Goal: Feedback & Contribution: Leave review/rating

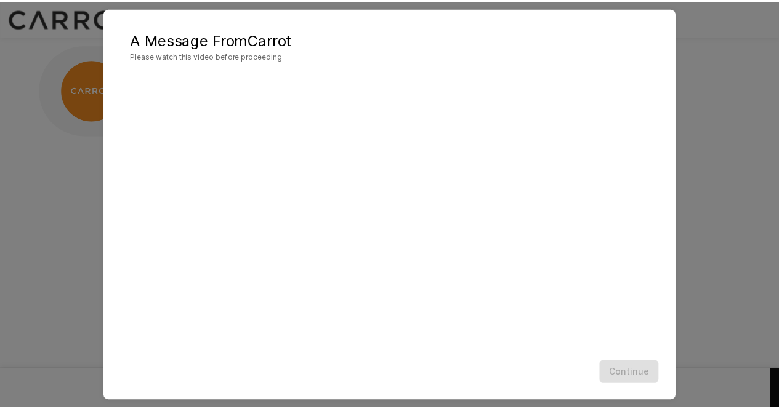
scroll to position [16, 0]
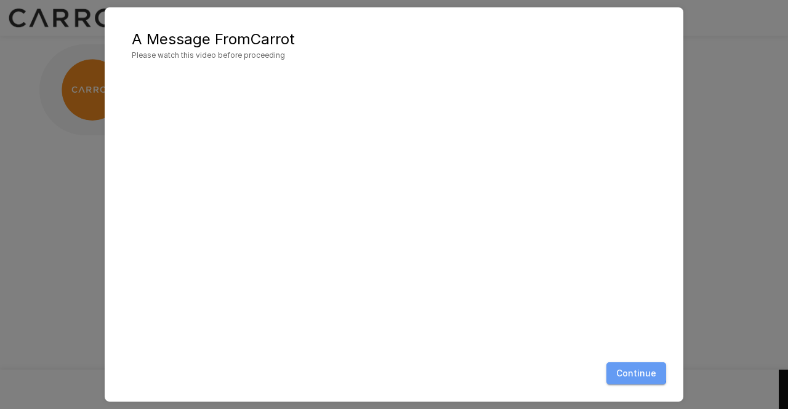
click at [632, 371] on button "Continue" at bounding box center [636, 374] width 60 height 23
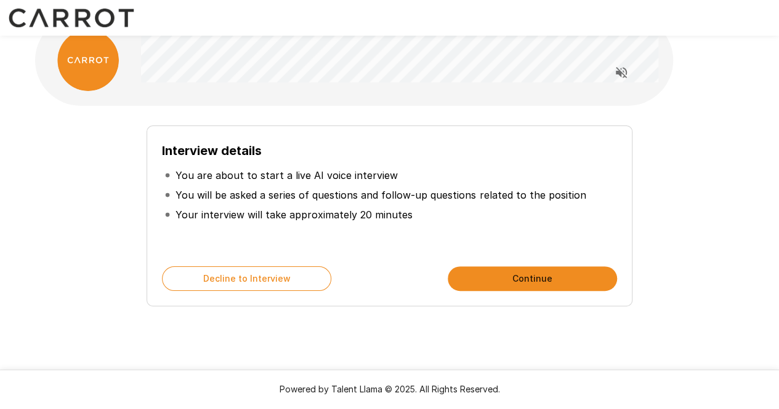
scroll to position [0, 0]
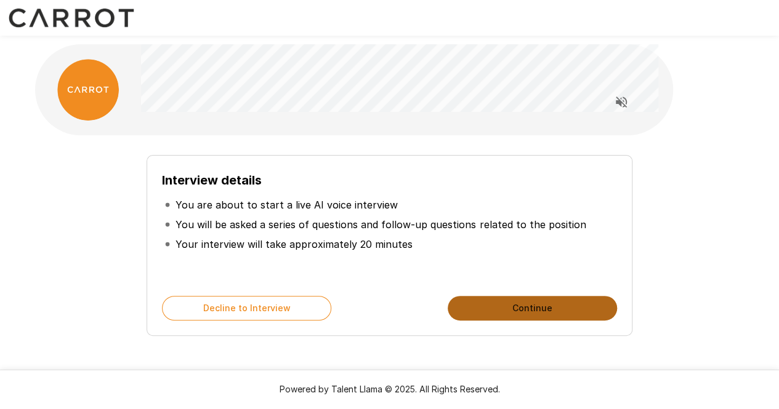
click at [502, 300] on button "Continue" at bounding box center [532, 308] width 169 height 25
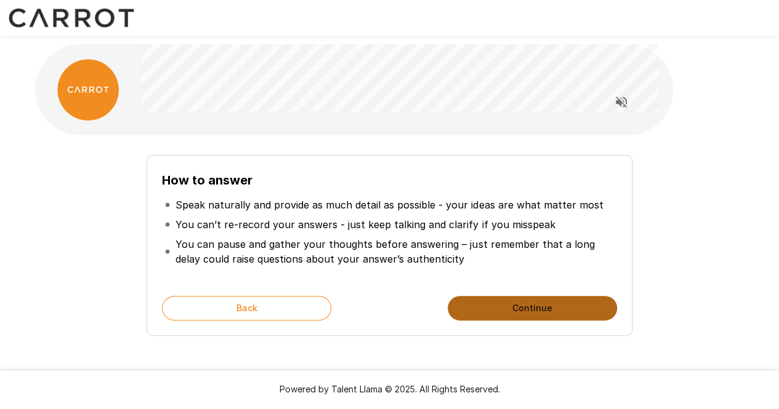
click at [496, 315] on button "Continue" at bounding box center [532, 308] width 169 height 25
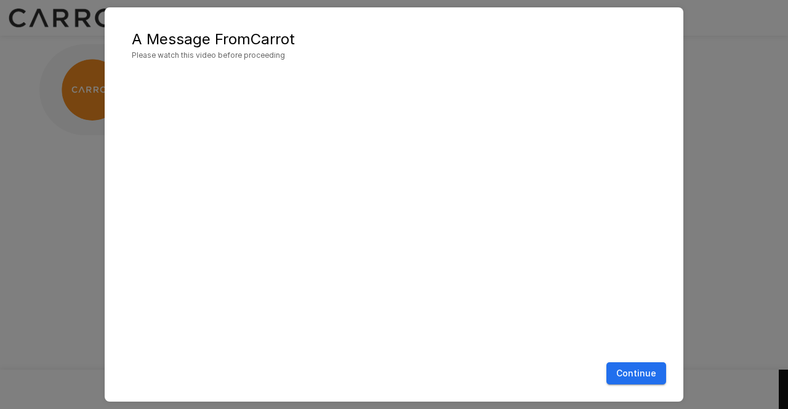
click at [650, 376] on button "Continue" at bounding box center [636, 374] width 60 height 23
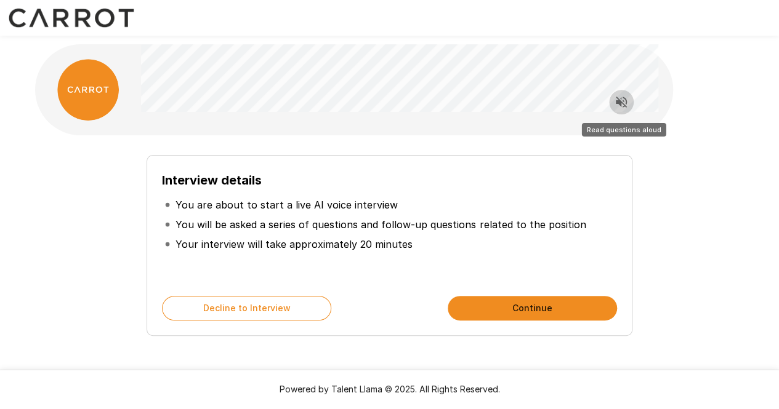
click at [623, 97] on icon "Read questions aloud" at bounding box center [621, 102] width 11 height 11
click at [625, 102] on icon "Stop reading questions aloud" at bounding box center [621, 102] width 15 height 15
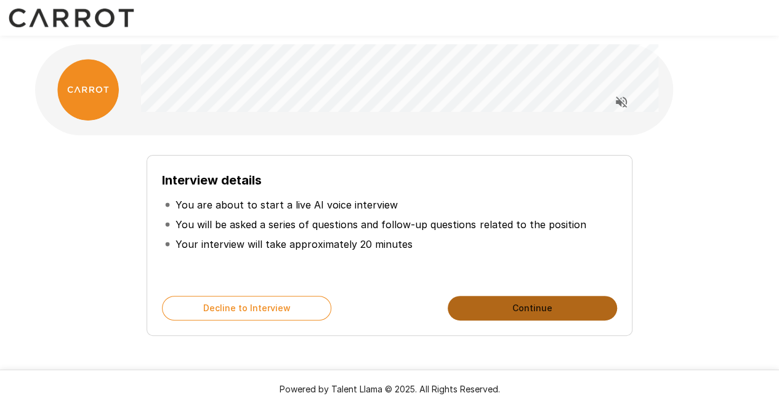
click at [529, 313] on button "Continue" at bounding box center [532, 308] width 169 height 25
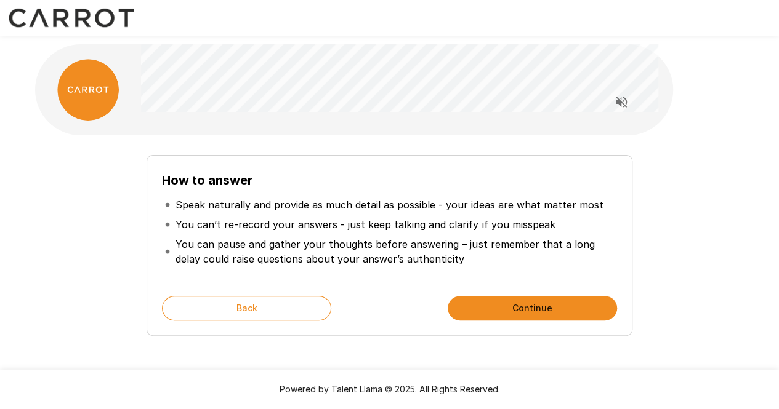
scroll to position [30, 0]
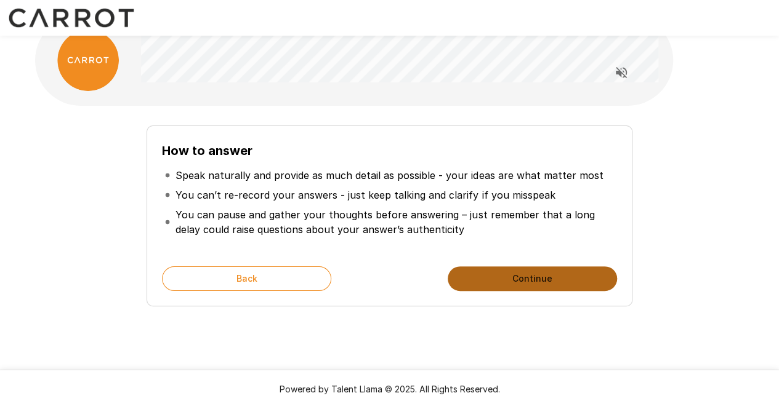
click at [515, 272] on button "Continue" at bounding box center [532, 279] width 169 height 25
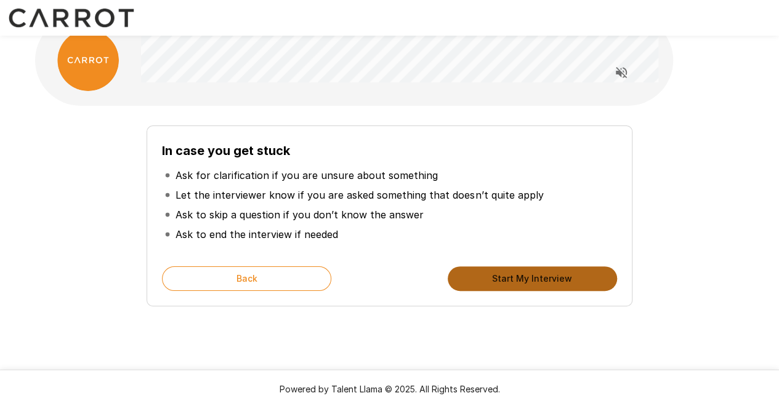
click at [499, 280] on button "Start My Interview" at bounding box center [532, 279] width 169 height 25
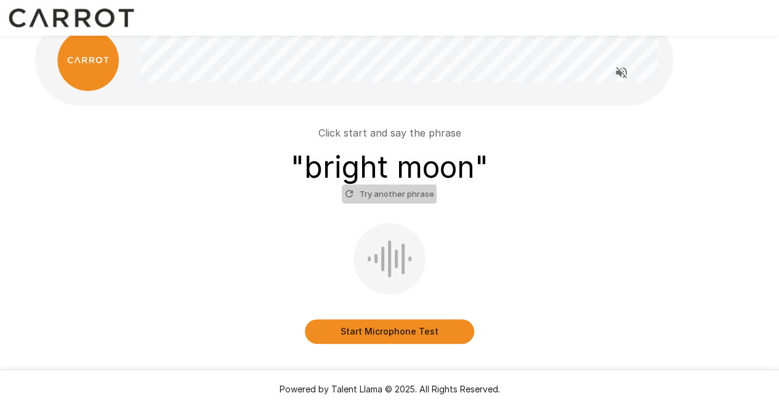
click at [354, 195] on icon "button" at bounding box center [349, 193] width 11 height 11
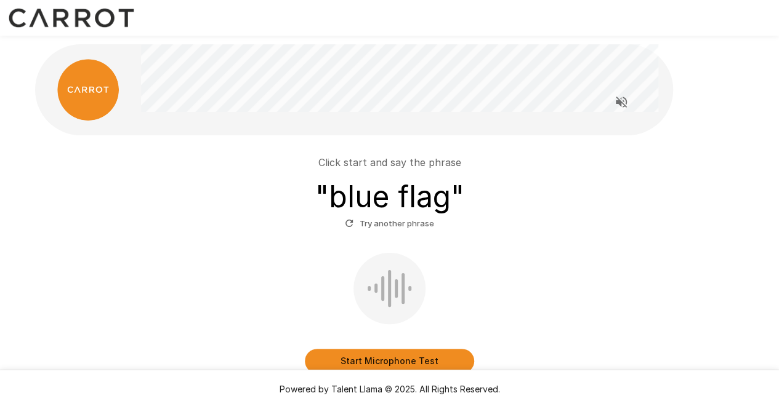
scroll to position [62, 0]
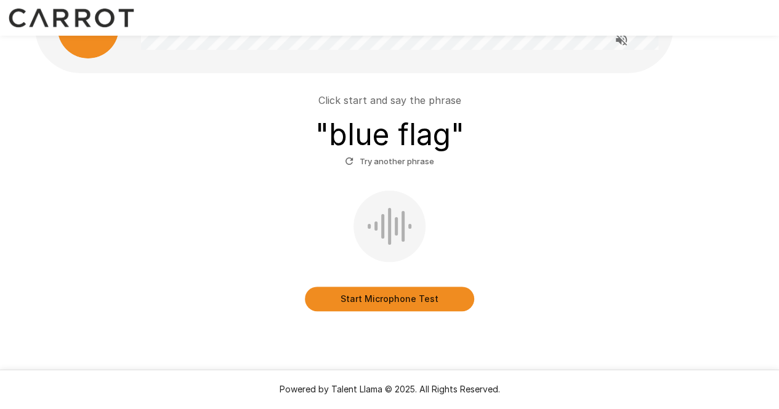
click at [381, 302] on button "Start Microphone Test" at bounding box center [389, 299] width 169 height 25
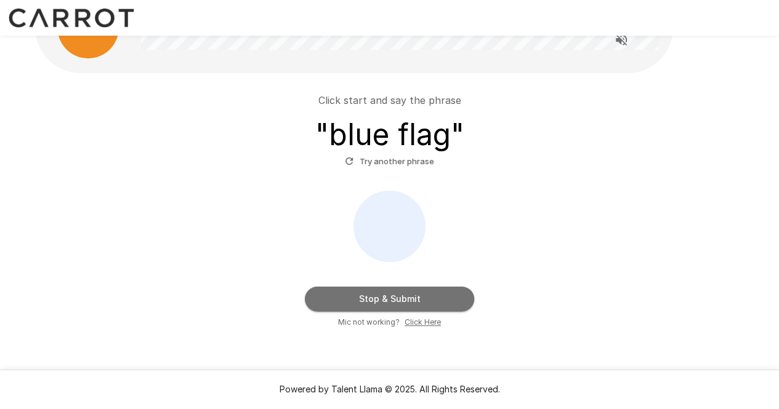
click at [381, 302] on button "Stop & Submit" at bounding box center [389, 299] width 169 height 25
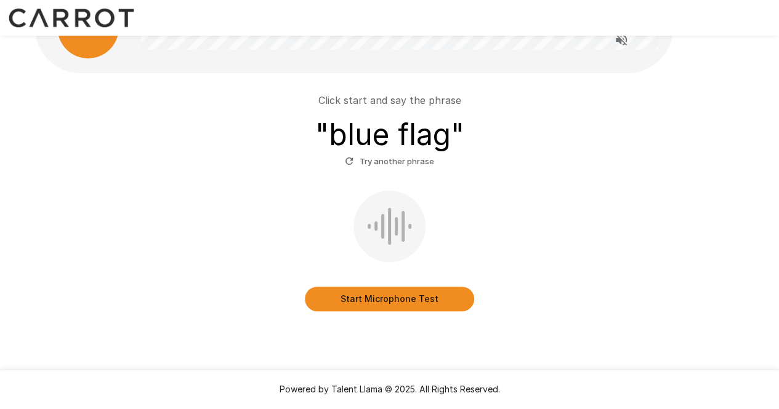
scroll to position [20, 0]
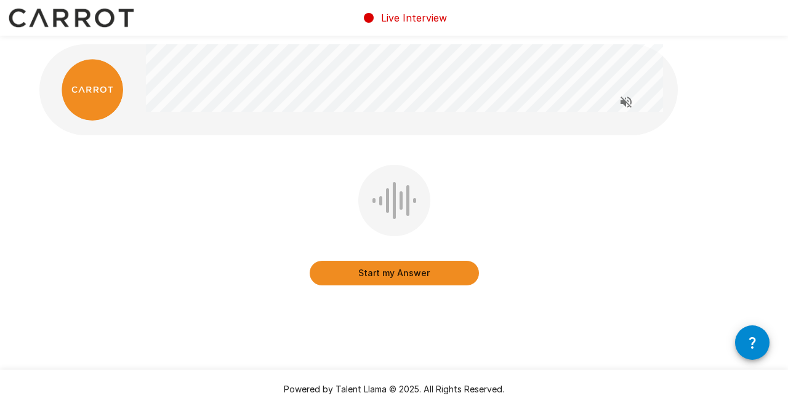
click at [394, 206] on div at bounding box center [394, 200] width 3 height 37
click at [629, 103] on icon "Read questions aloud" at bounding box center [626, 102] width 15 height 15
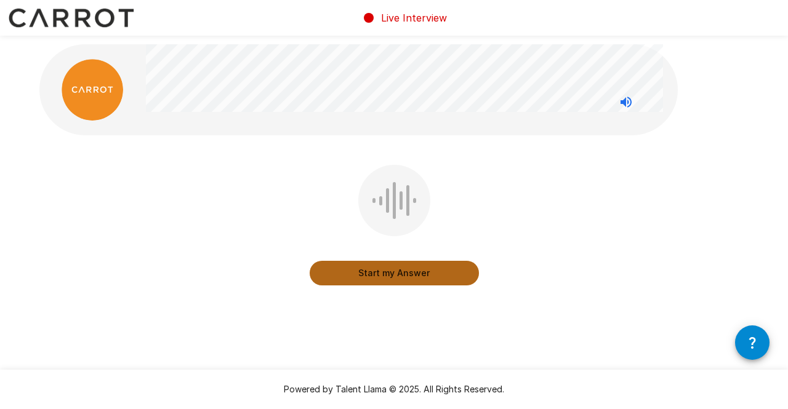
click at [391, 270] on button "Start my Answer" at bounding box center [394, 273] width 169 height 25
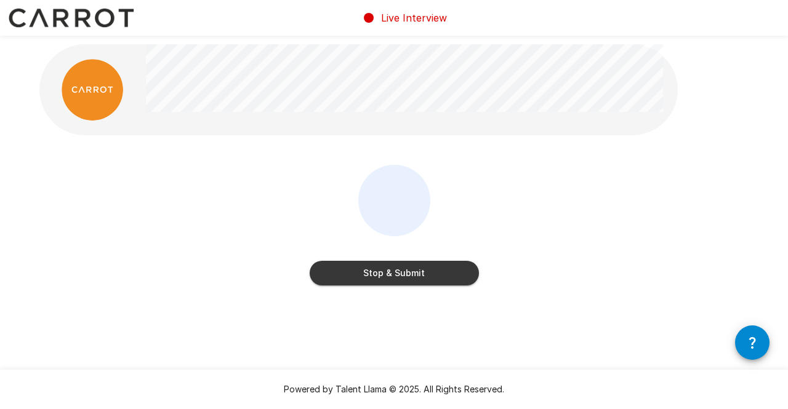
click at [422, 272] on button "Stop & Submit" at bounding box center [394, 273] width 169 height 25
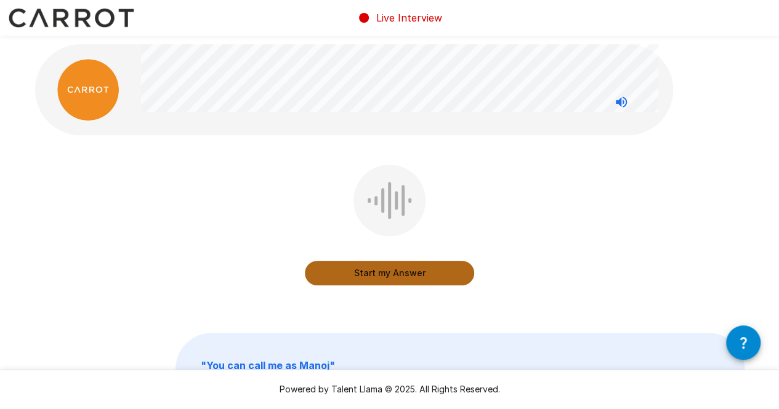
click at [389, 273] on button "Start my Answer" at bounding box center [389, 273] width 169 height 25
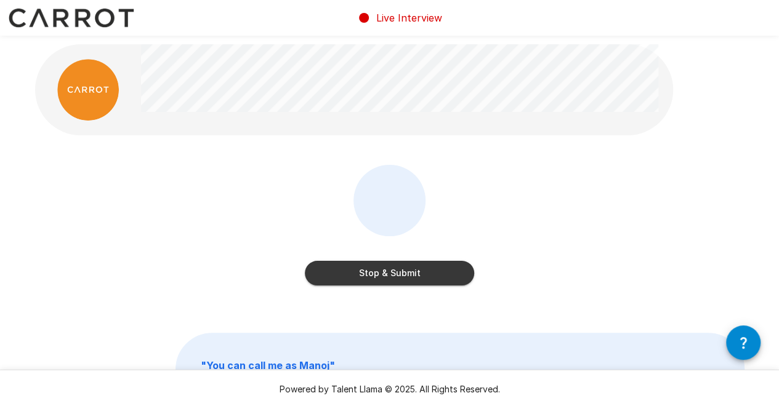
click at [403, 267] on button "Stop & Submit" at bounding box center [389, 273] width 169 height 25
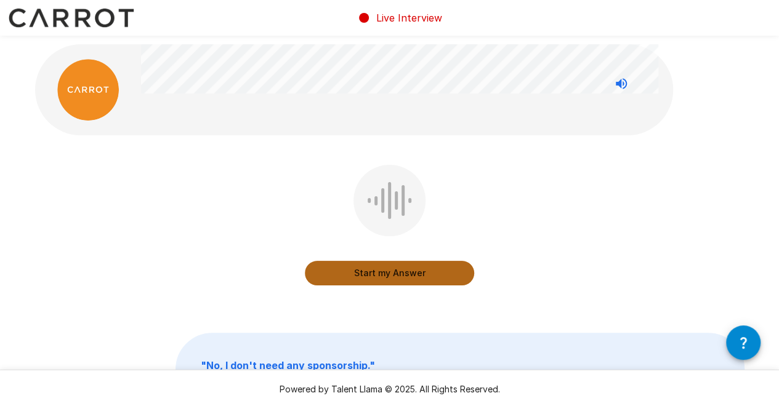
click at [401, 264] on button "Start my Answer" at bounding box center [389, 273] width 169 height 25
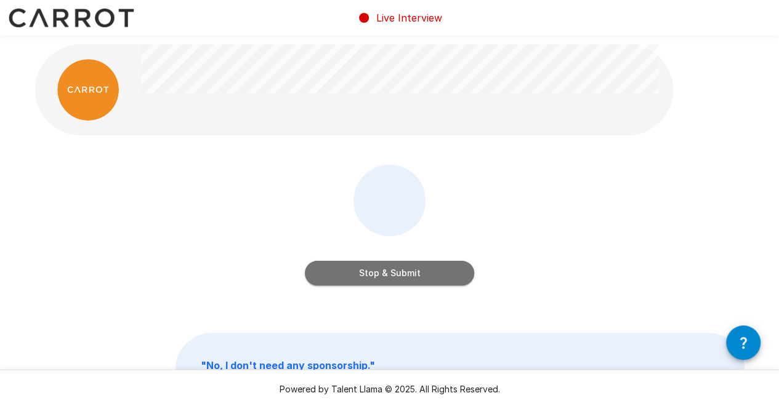
click at [431, 270] on button "Stop & Submit" at bounding box center [389, 273] width 169 height 25
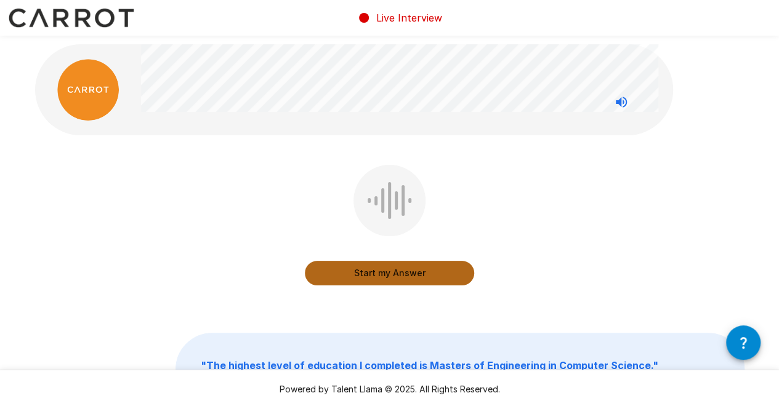
click at [400, 272] on button "Start my Answer" at bounding box center [389, 273] width 169 height 25
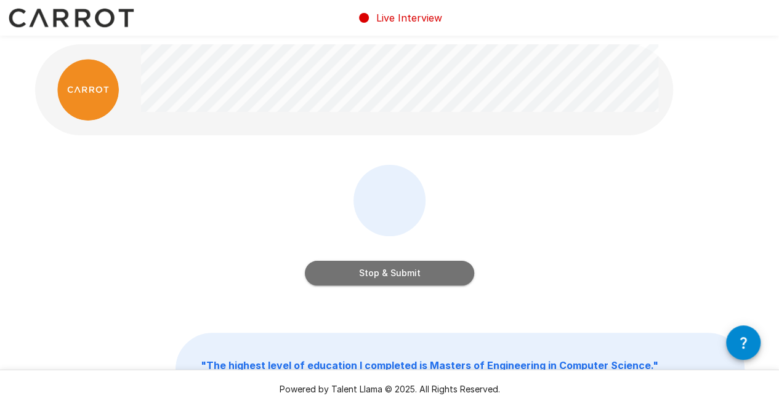
click at [417, 272] on button "Stop & Submit" at bounding box center [389, 273] width 169 height 25
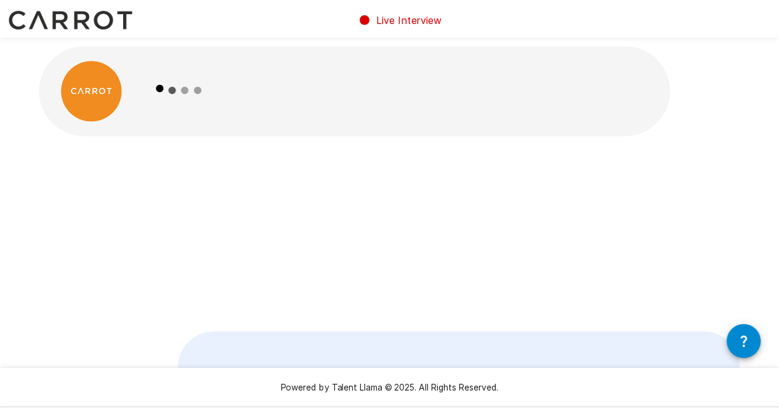
scroll to position [1, 0]
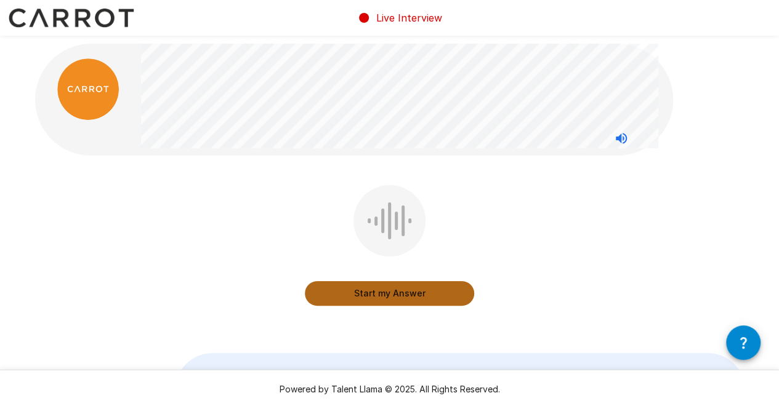
click at [356, 281] on button "Start my Answer" at bounding box center [389, 293] width 169 height 25
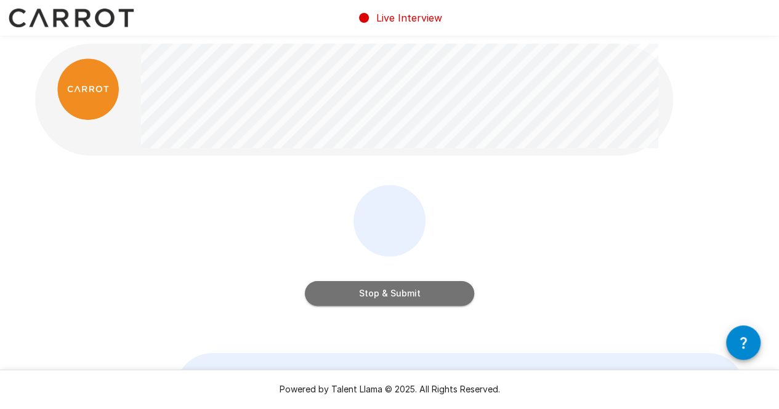
click at [357, 290] on button "Stop & Submit" at bounding box center [389, 293] width 169 height 25
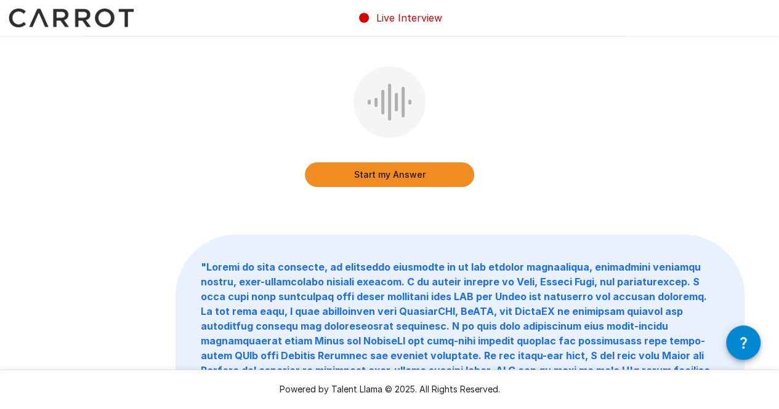
scroll to position [0, 0]
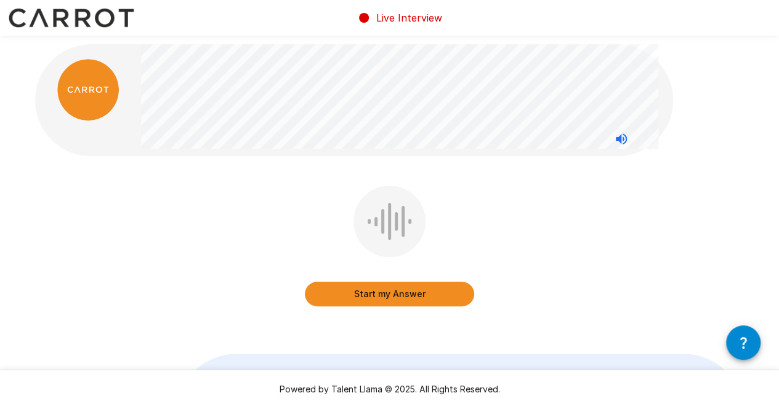
click at [358, 296] on button "Start my Answer" at bounding box center [389, 294] width 169 height 25
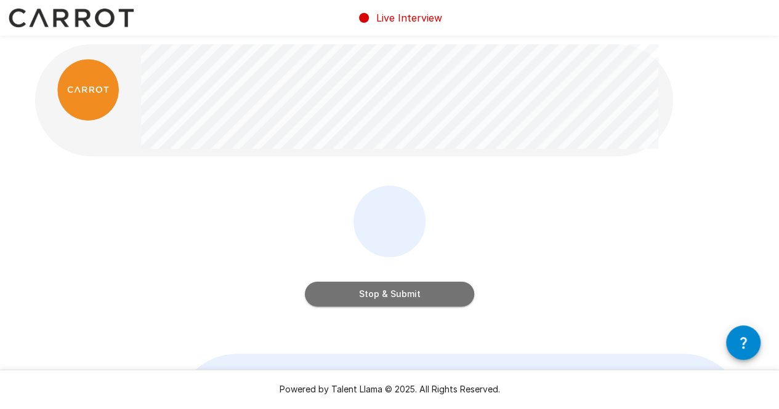
click at [312, 283] on button "Stop & Submit" at bounding box center [389, 294] width 169 height 25
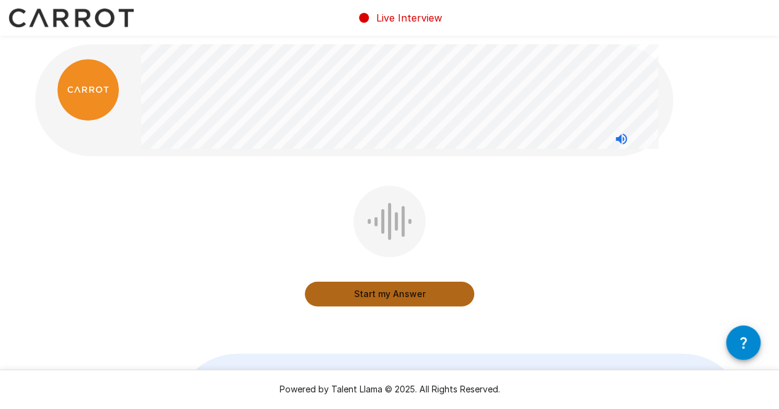
click at [376, 297] on button "Start my Answer" at bounding box center [389, 294] width 169 height 25
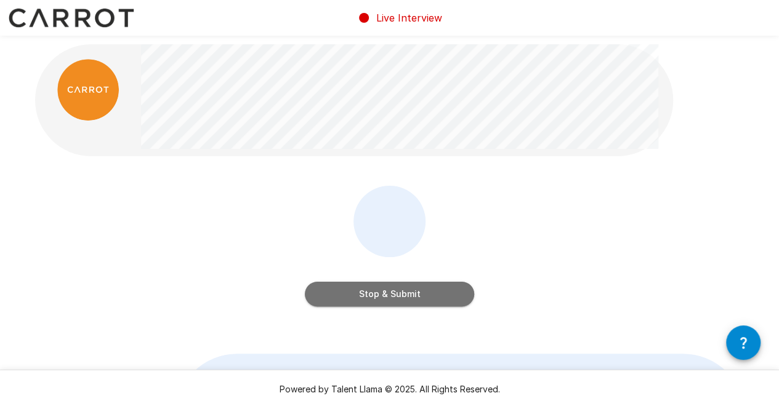
click at [360, 301] on button "Stop & Submit" at bounding box center [389, 294] width 169 height 25
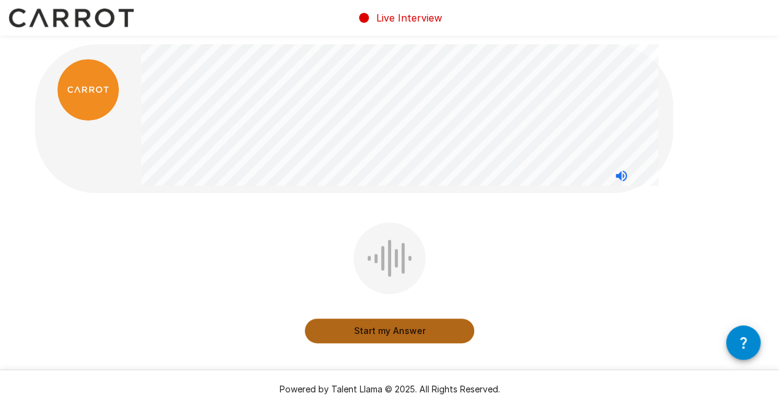
click at [399, 329] on button "Start my Answer" at bounding box center [389, 331] width 169 height 25
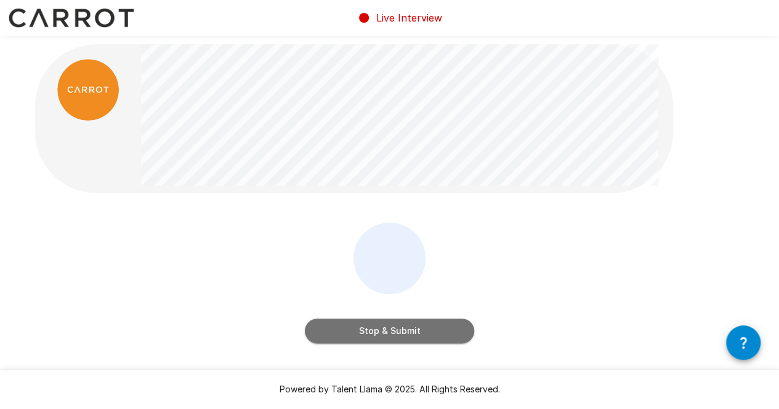
click at [385, 333] on button "Stop & Submit" at bounding box center [389, 331] width 169 height 25
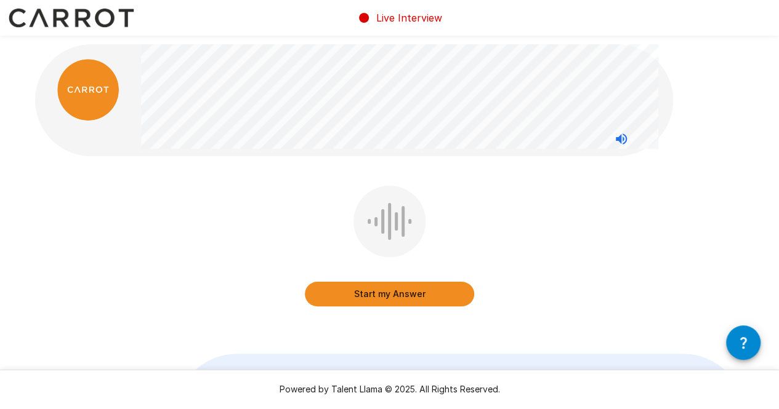
click at [14, 278] on div "Start my Answer " "" at bounding box center [389, 362] width 779 height 725
click at [376, 289] on button "Start my Answer" at bounding box center [389, 294] width 169 height 25
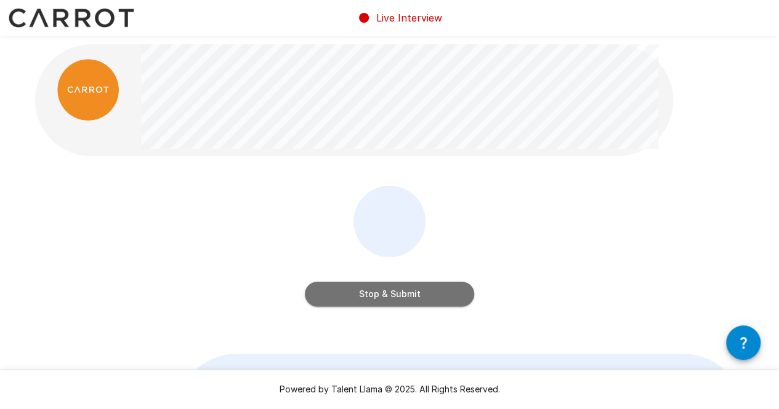
click at [374, 290] on button "Stop & Submit" at bounding box center [389, 294] width 169 height 25
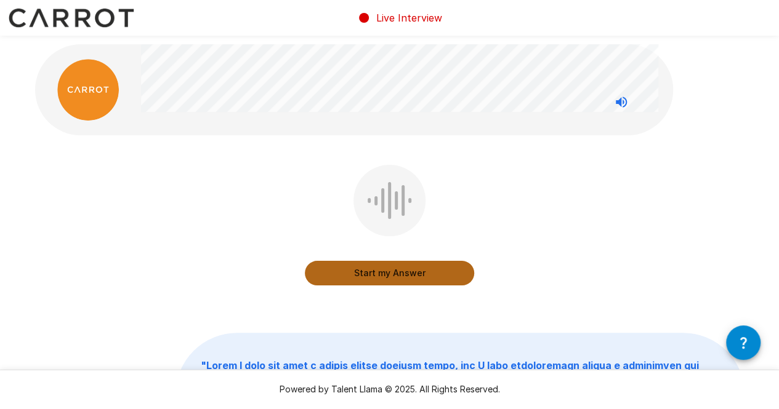
click at [373, 268] on button "Start my Answer" at bounding box center [389, 273] width 169 height 25
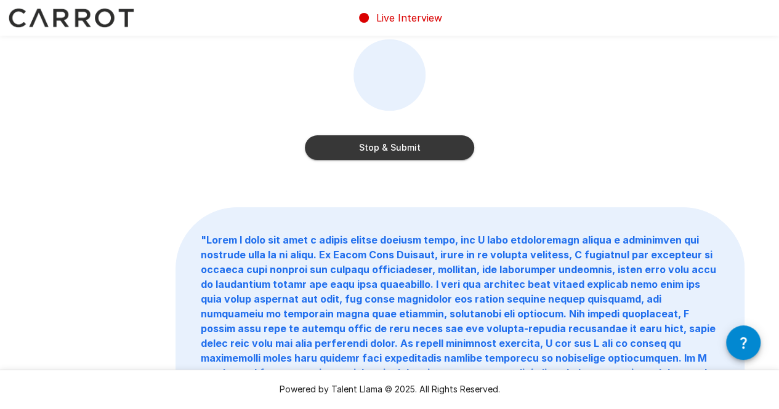
scroll to position [135, 0]
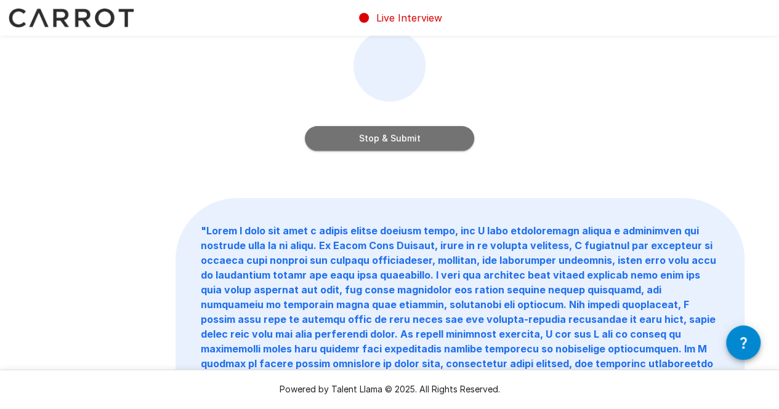
click at [432, 148] on button "Stop & Submit" at bounding box center [389, 138] width 169 height 25
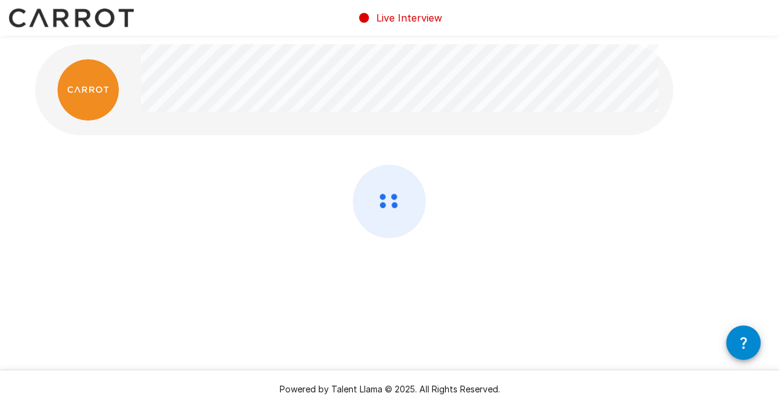
scroll to position [0, 0]
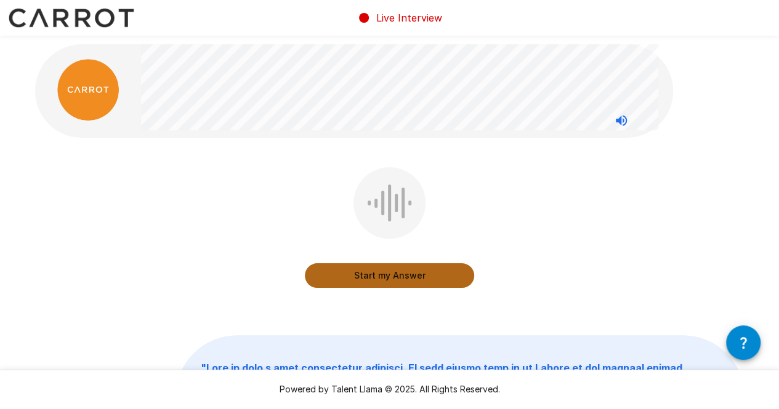
click at [439, 280] on button "Start my Answer" at bounding box center [389, 276] width 169 height 25
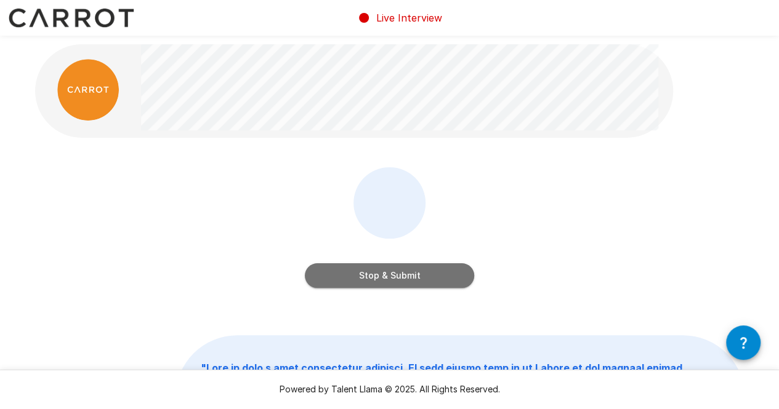
click at [409, 265] on button "Stop & Submit" at bounding box center [389, 276] width 169 height 25
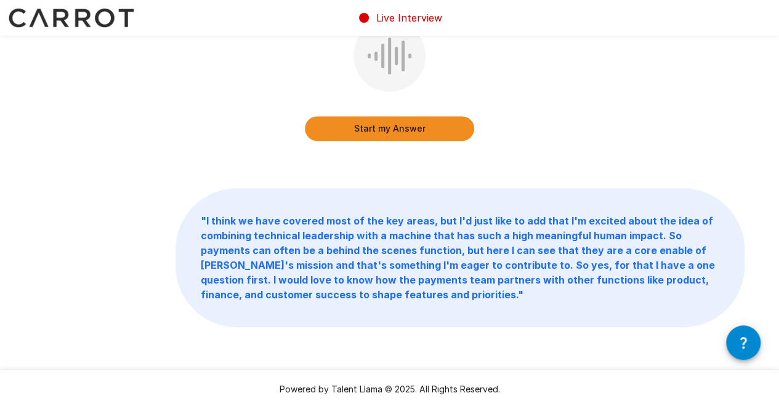
scroll to position [311, 0]
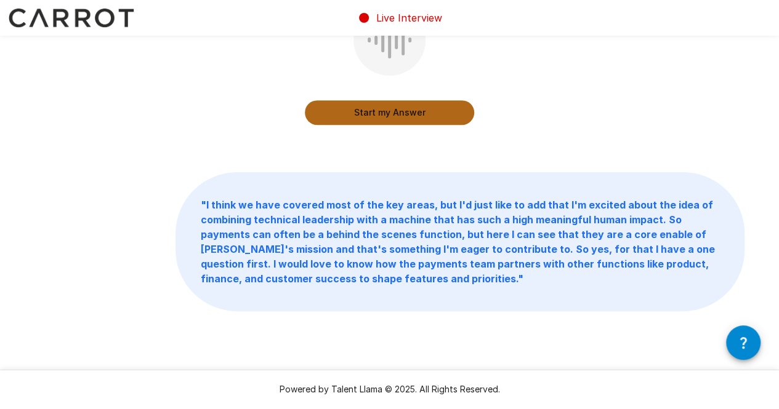
click at [372, 109] on button "Start my Answer" at bounding box center [389, 112] width 169 height 25
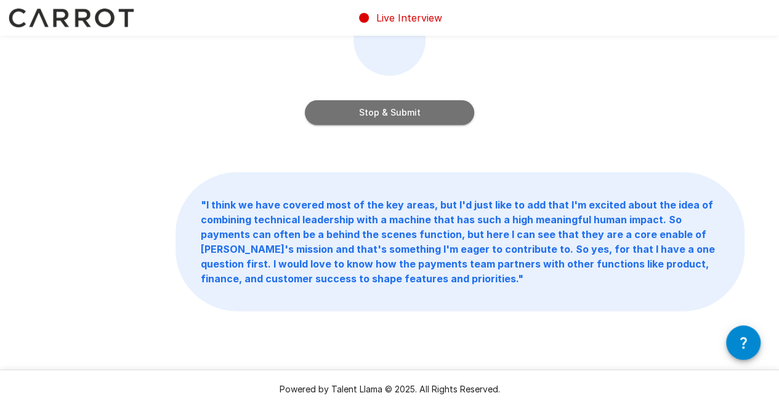
click at [388, 102] on button "Stop & Submit" at bounding box center [389, 112] width 169 height 25
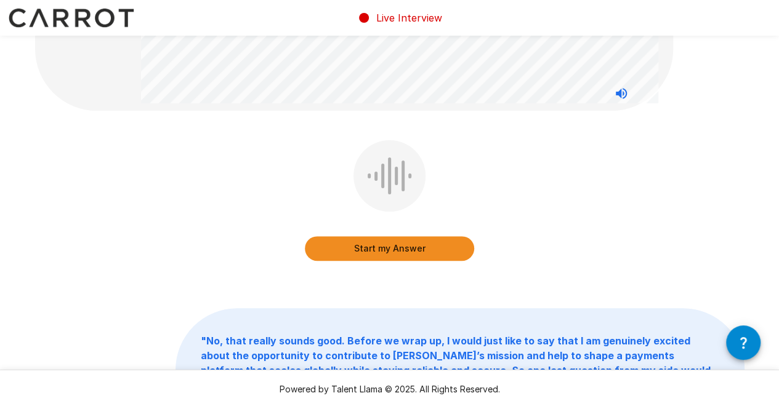
scroll to position [251, 0]
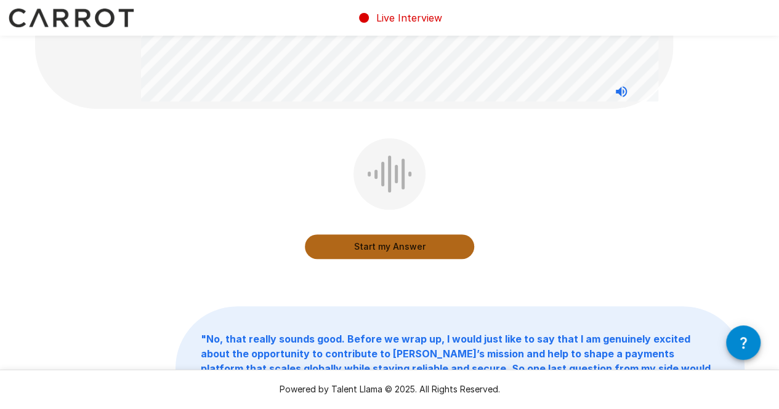
click at [357, 235] on button "Start my Answer" at bounding box center [389, 247] width 169 height 25
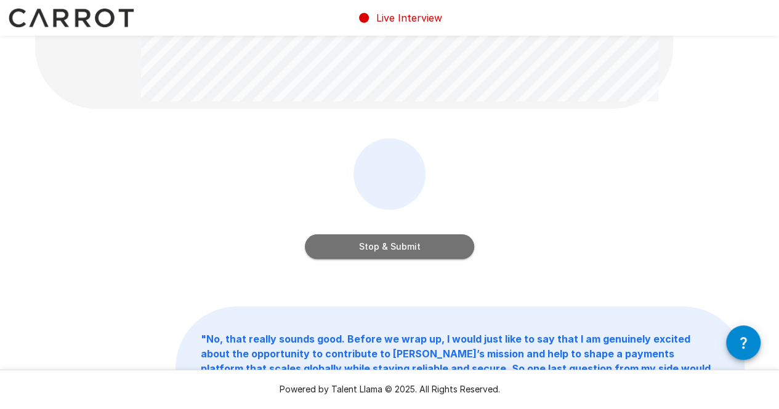
click at [452, 243] on button "Stop & Submit" at bounding box center [389, 247] width 169 height 25
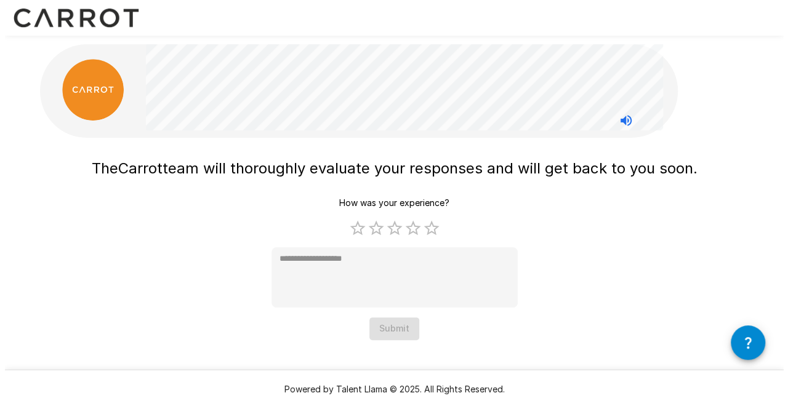
scroll to position [0, 0]
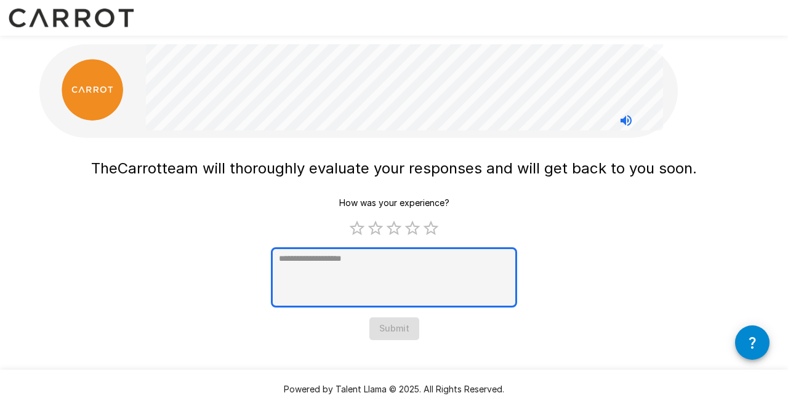
type textarea "*"
click at [352, 262] on textarea at bounding box center [394, 278] width 246 height 60
type textarea "*"
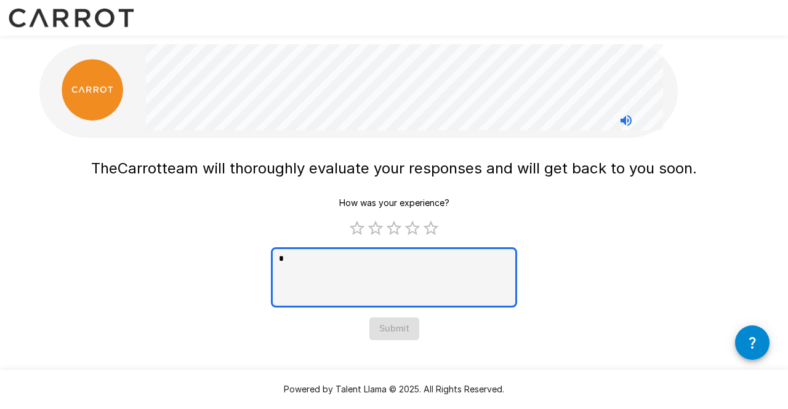
type textarea "*"
type textarea "***"
type textarea "*"
type textarea "****"
type textarea "*"
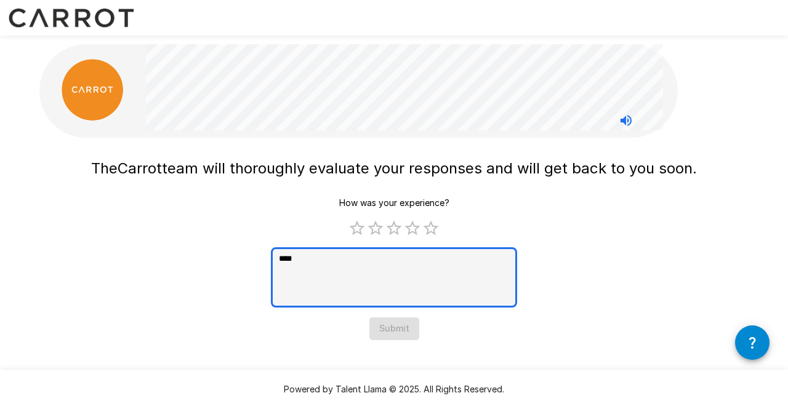
type textarea "*****"
type textarea "*"
type textarea "******"
type textarea "*"
type textarea "*****"
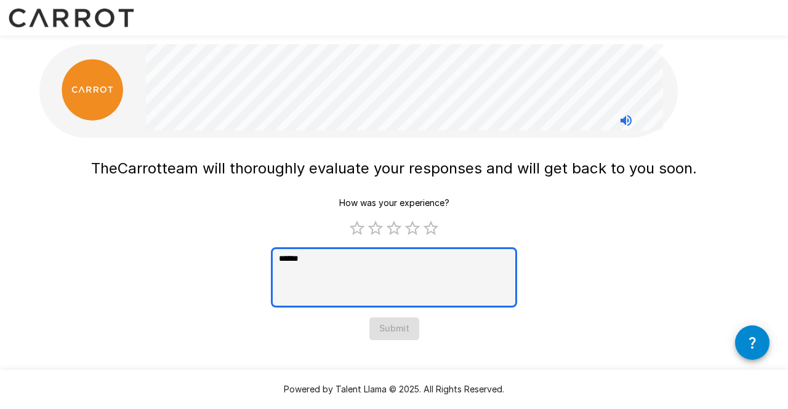
type textarea "*"
type textarea "****"
type textarea "*"
type textarea "***"
type textarea "*"
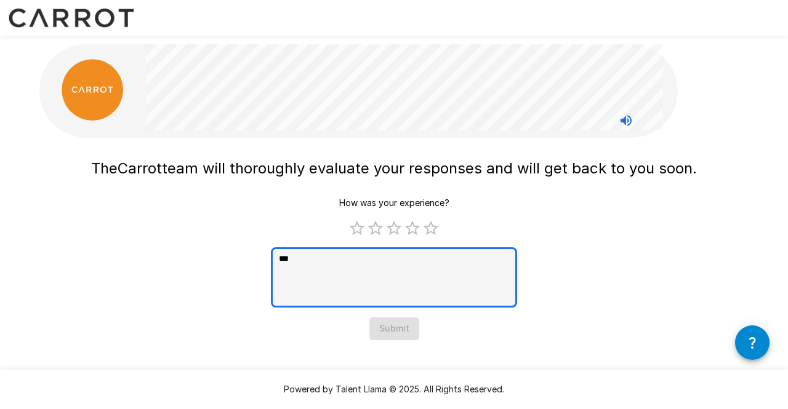
type textarea "*"
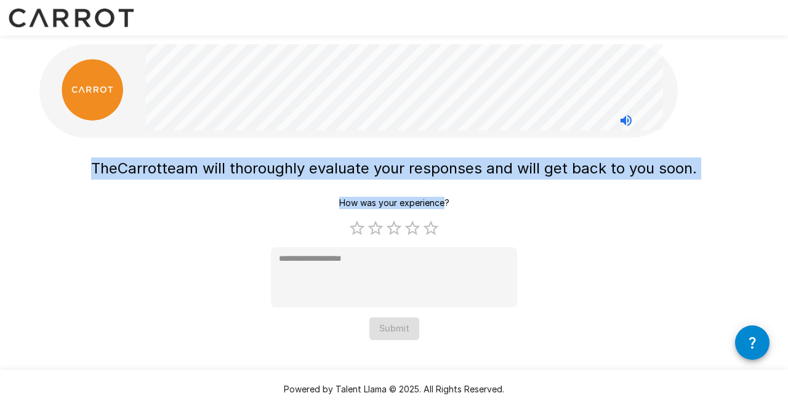
drag, startPoint x: 446, startPoint y: 200, endPoint x: 88, endPoint y: 146, distance: 361.8
click at [88, 146] on div "The Carrot team will thoroughly evaluate your responses and will get back to yo…" at bounding box center [394, 195] width 739 height 390
copy div "The Carrot team will thoroughly evaluate your responses and will get back to yo…"
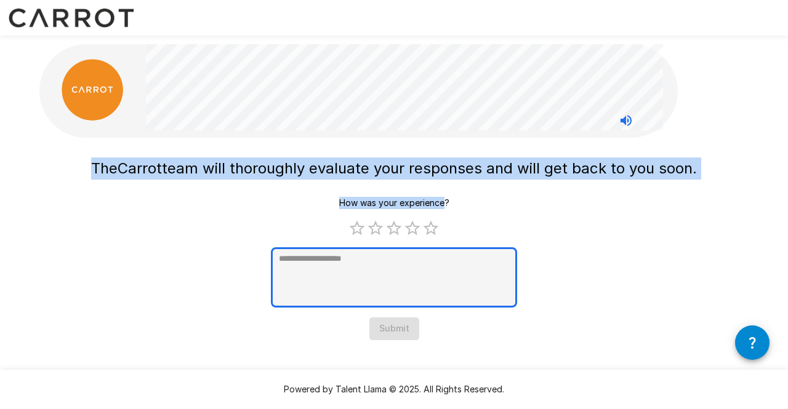
type textarea "*"
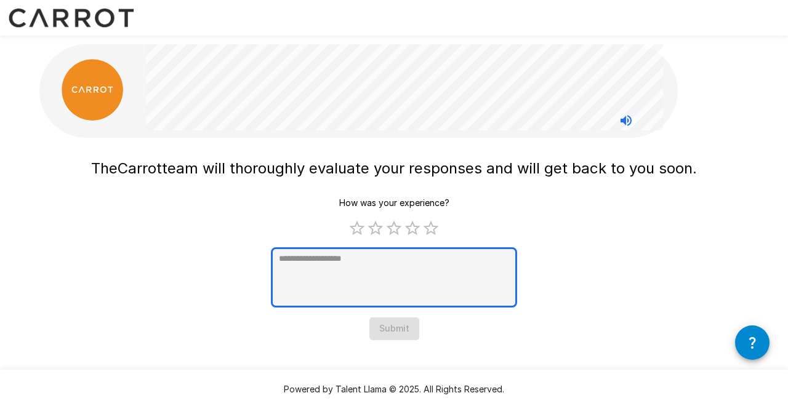
click at [300, 256] on textarea at bounding box center [394, 278] width 246 height 60
paste textarea "**********"
type textarea "**********"
type textarea "*"
click at [388, 256] on textarea "**********" at bounding box center [394, 278] width 246 height 60
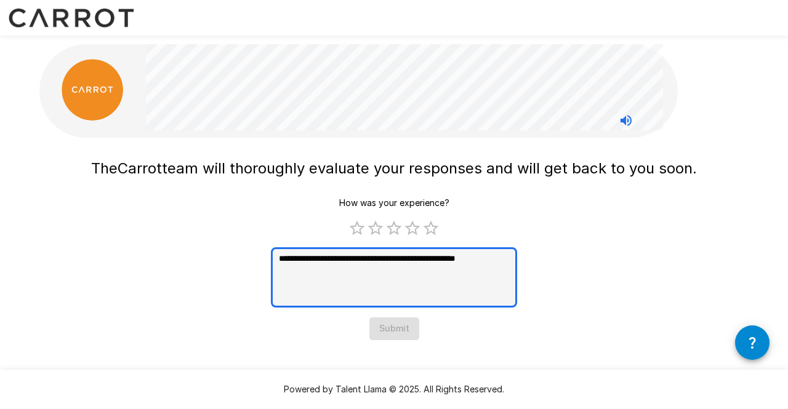
type textarea "**********"
type textarea "*"
type textarea "**********"
type textarea "*"
type textarea "**********"
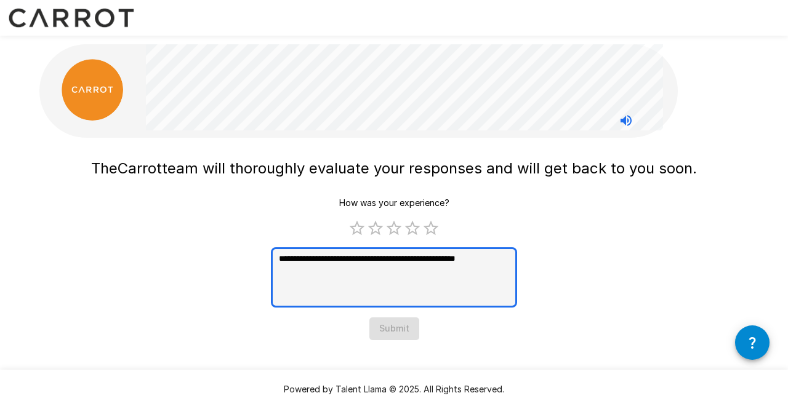
type textarea "*"
type textarea "**********"
type textarea "*"
type textarea "**********"
type textarea "*"
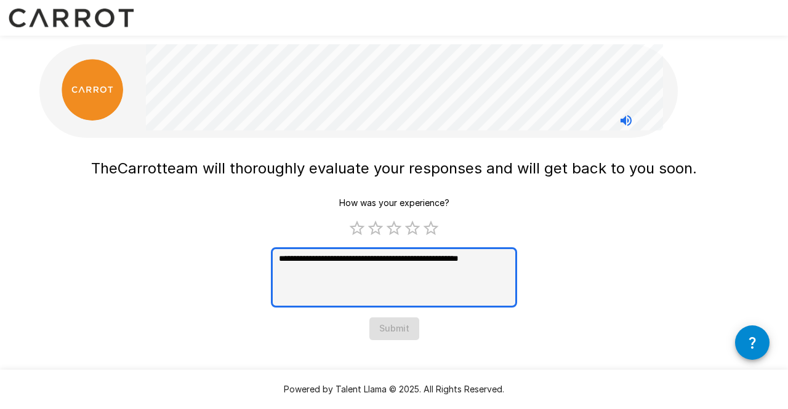
type textarea "**********"
type textarea "*"
type textarea "**********"
type textarea "*"
type textarea "**********"
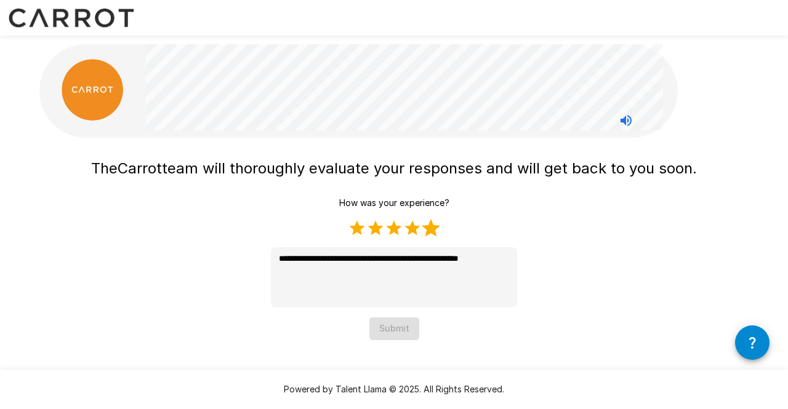
click at [430, 233] on label "5 Stars" at bounding box center [431, 228] width 18 height 18
type textarea "*"
click at [401, 335] on button "Submit" at bounding box center [394, 329] width 50 height 23
